Goal: Navigation & Orientation: Find specific page/section

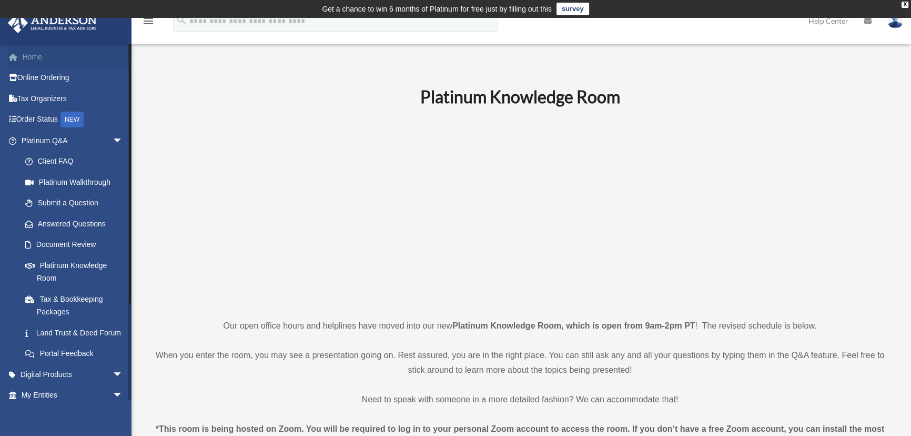
click at [65, 59] on link "Home" at bounding box center [73, 56] width 132 height 21
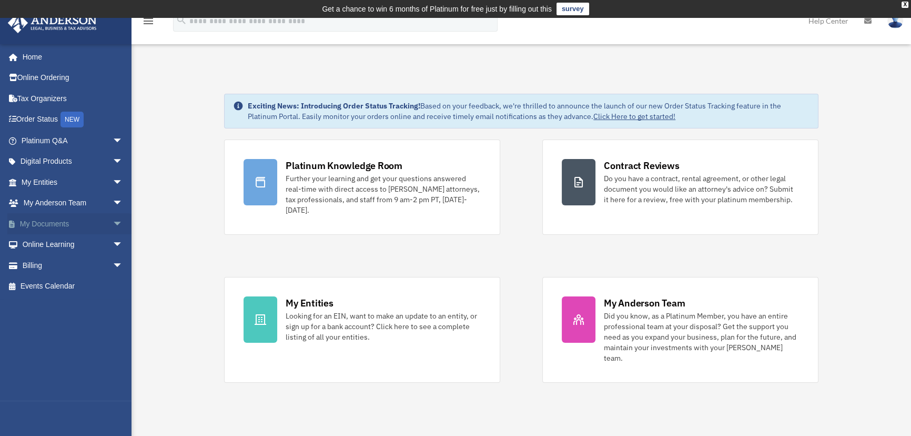
click at [113, 221] on span "arrow_drop_down" at bounding box center [123, 224] width 21 height 22
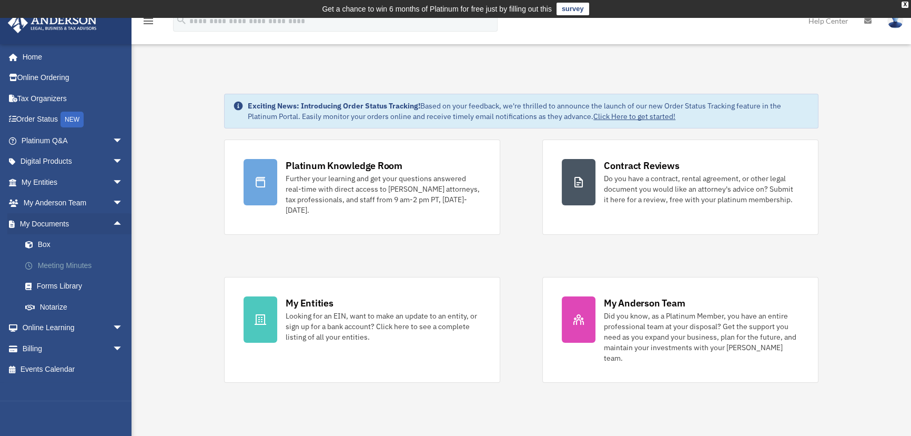
click at [64, 266] on link "Meeting Minutes" at bounding box center [77, 265] width 124 height 21
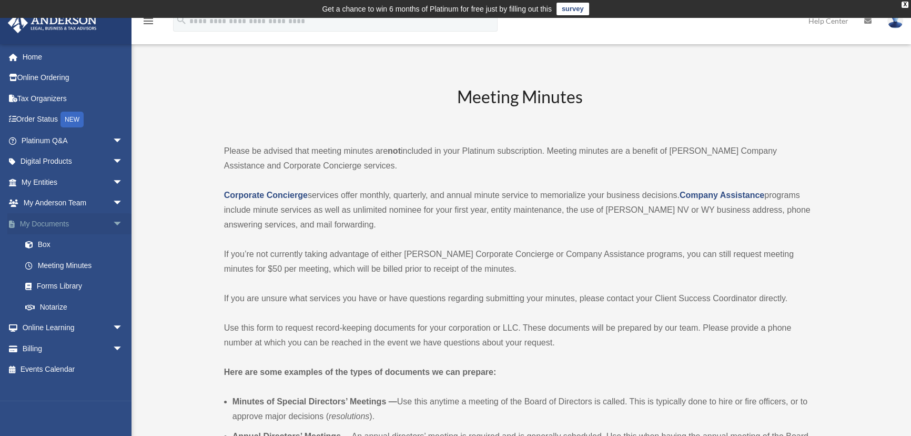
click at [53, 223] on link "My Documents arrow_drop_down" at bounding box center [73, 223] width 132 height 21
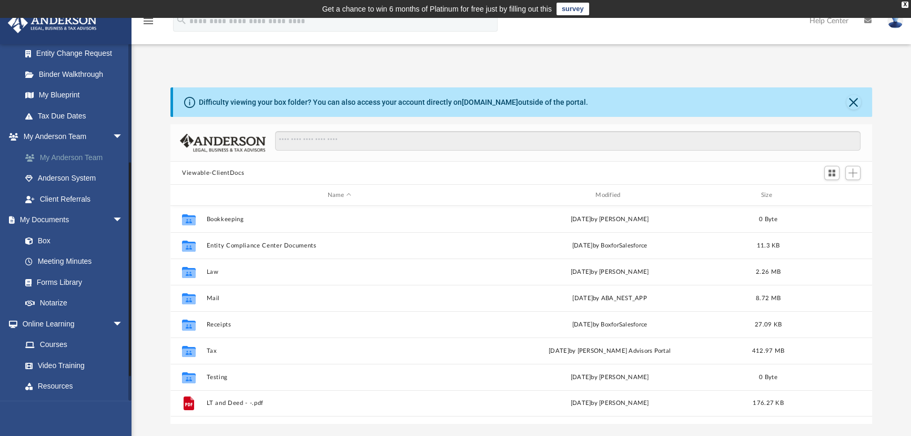
scroll to position [232, 695]
click at [66, 262] on link "Meeting Minutes" at bounding box center [77, 261] width 124 height 21
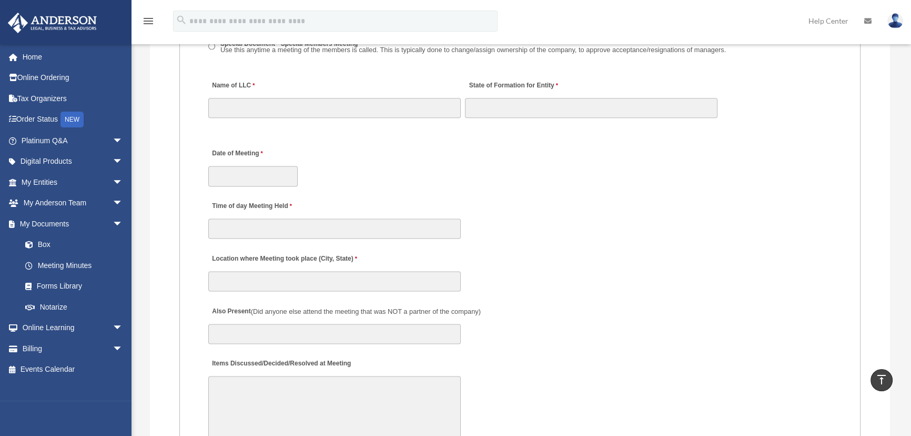
scroll to position [1722, 0]
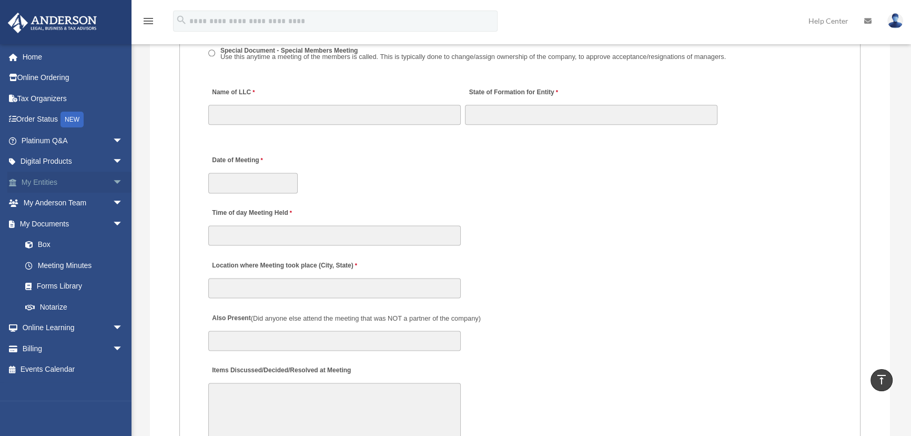
click at [113, 182] on span "arrow_drop_down" at bounding box center [123, 183] width 21 height 22
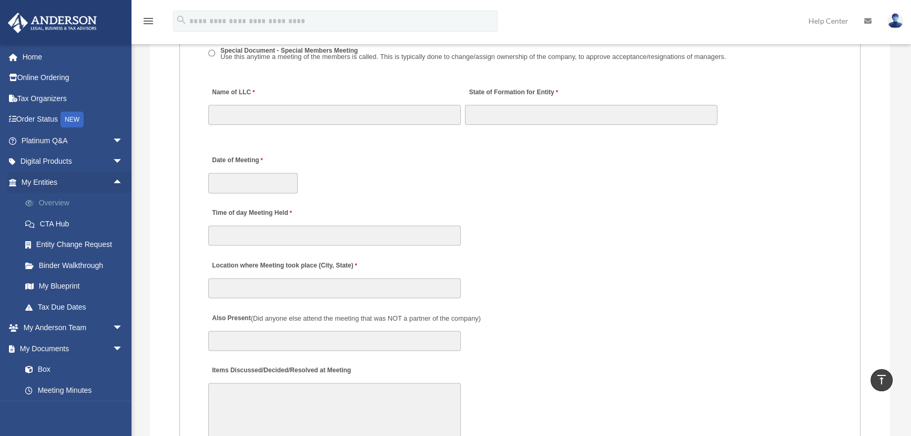
click at [48, 202] on link "Overview" at bounding box center [77, 203] width 124 height 21
click at [53, 202] on link "Overview" at bounding box center [77, 203] width 124 height 21
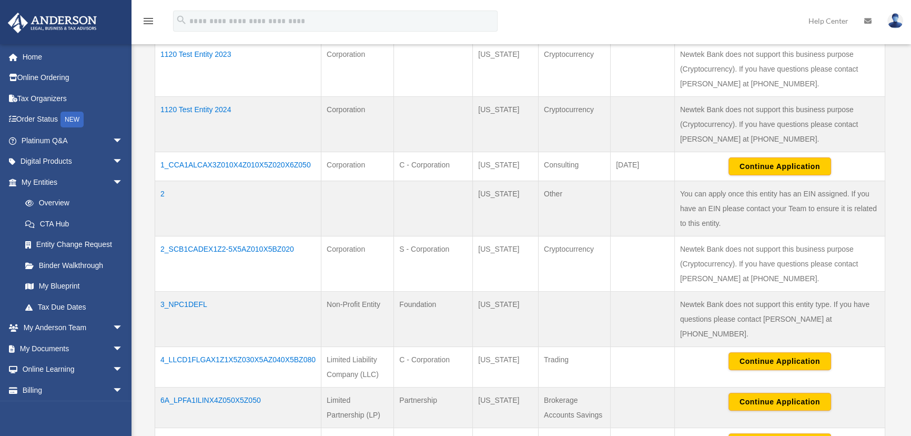
scroll to position [353, 0]
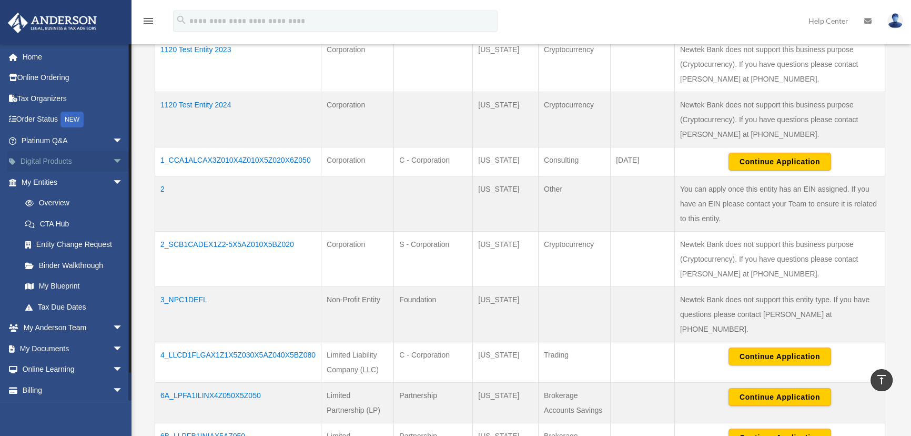
click at [113, 160] on span "arrow_drop_down" at bounding box center [123, 162] width 21 height 22
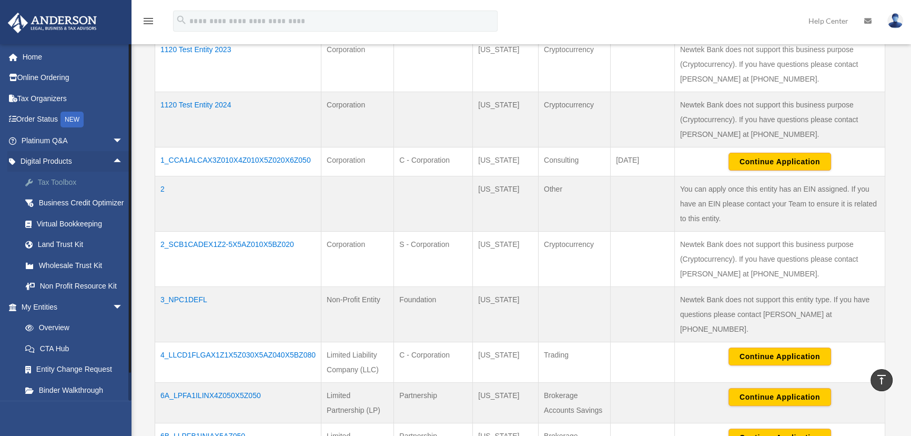
click at [64, 179] on div "Tax Toolbox" at bounding box center [81, 182] width 89 height 13
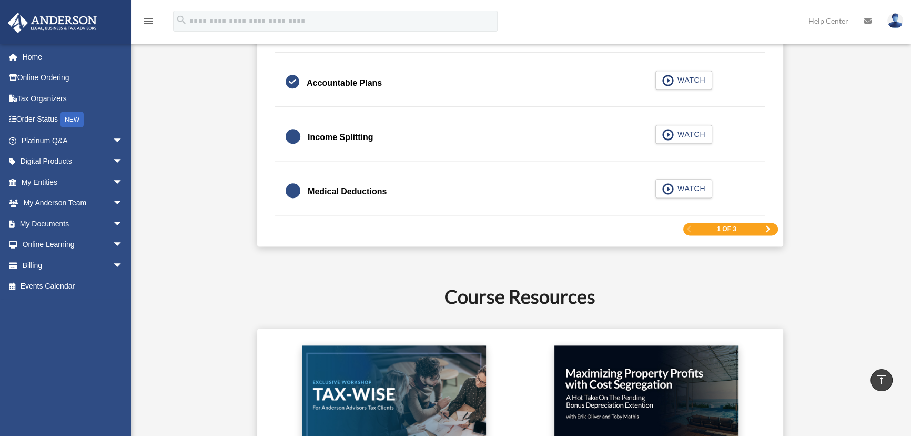
scroll to position [1770, 0]
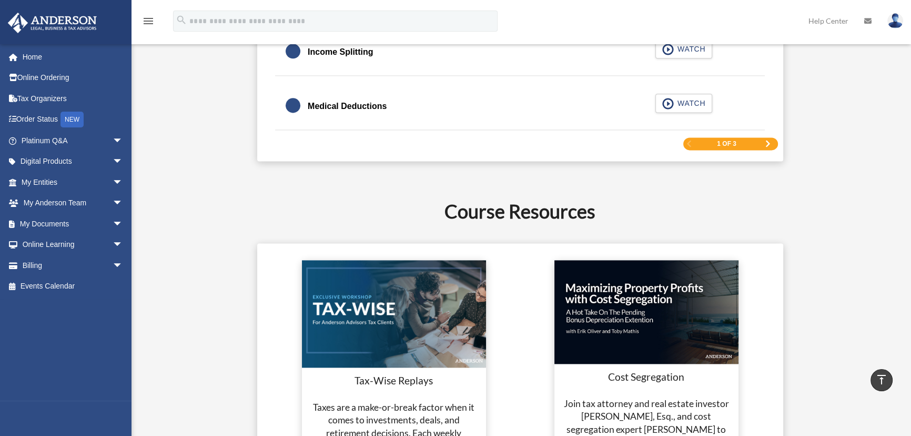
click at [769, 141] on span "Next Page" at bounding box center [768, 143] width 6 height 6
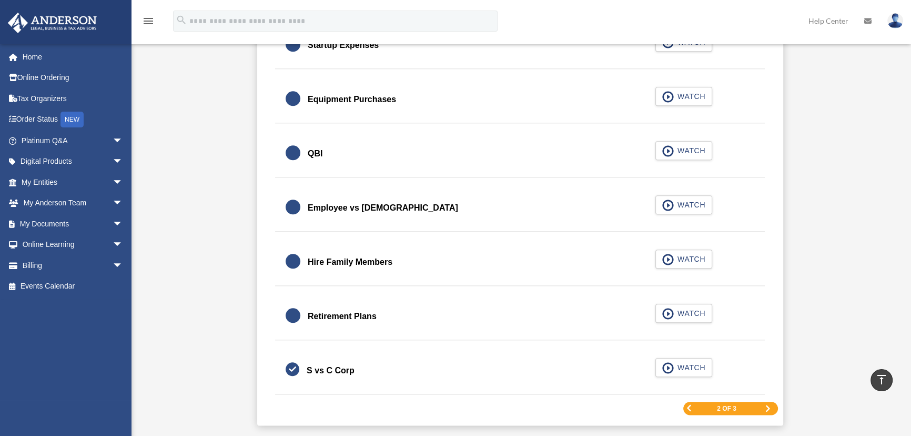
scroll to position [1494, 0]
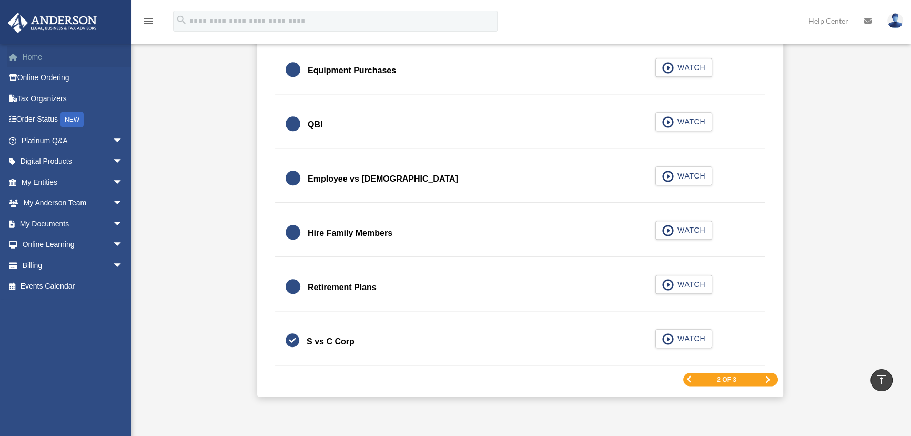
click at [41, 57] on link "Home" at bounding box center [73, 56] width 132 height 21
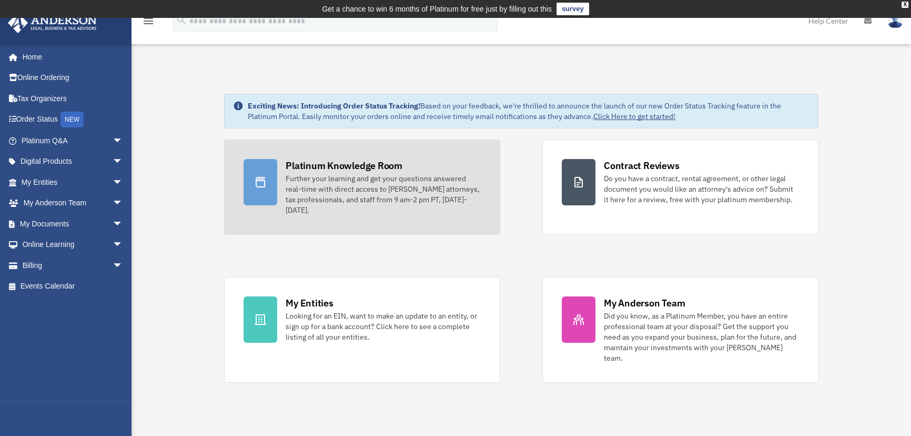
click at [364, 163] on div "Platinum Knowledge Room" at bounding box center [344, 165] width 117 height 13
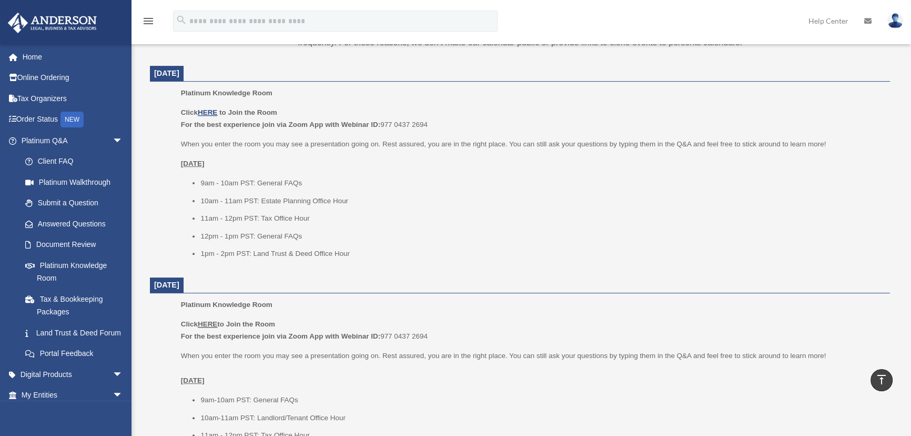
scroll to position [440, 0]
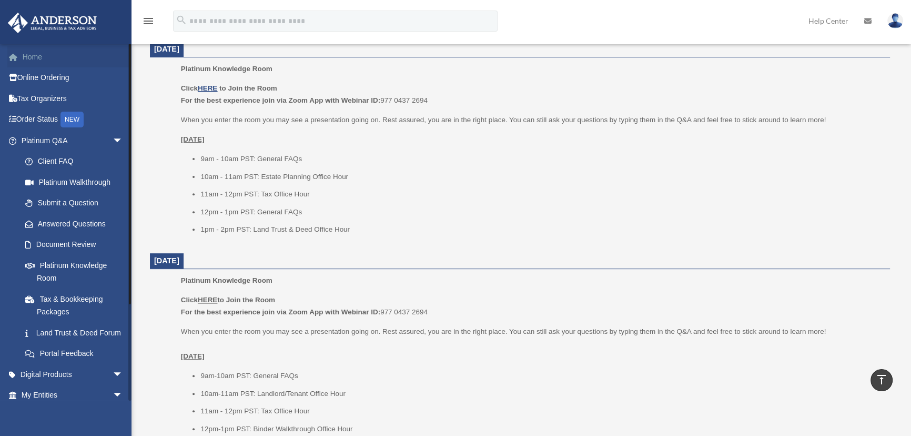
click at [53, 54] on link "Home" at bounding box center [73, 56] width 132 height 21
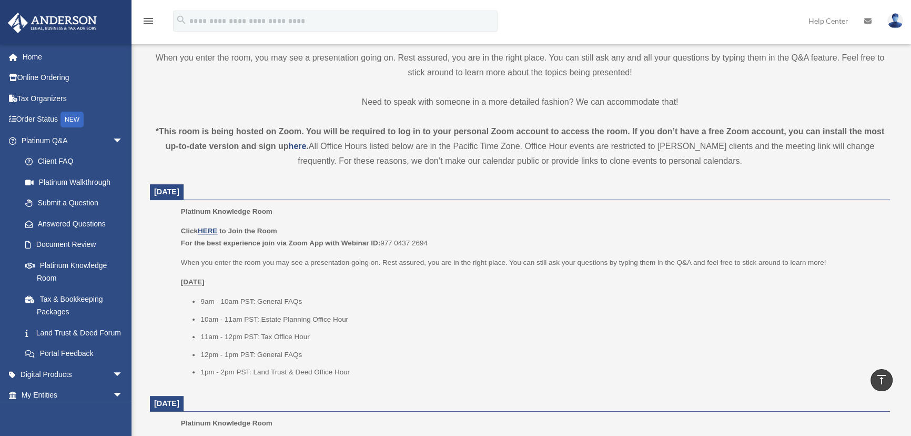
scroll to position [296, 0]
